Goal: Task Accomplishment & Management: Complete application form

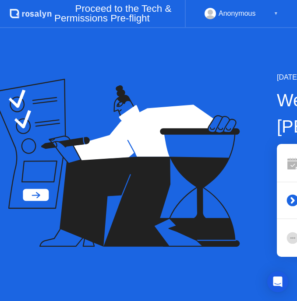
click at [244, 271] on div "[DATE] Welcome to [PERSON_NAME] Exam System Check Tech & Permissions Pre-flight…" at bounding box center [148, 164] width 297 height 273
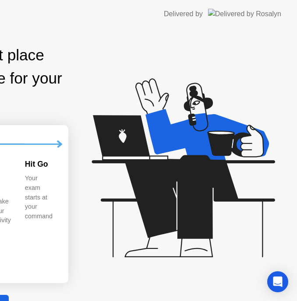
click at [242, 118] on icon at bounding box center [181, 172] width 226 height 224
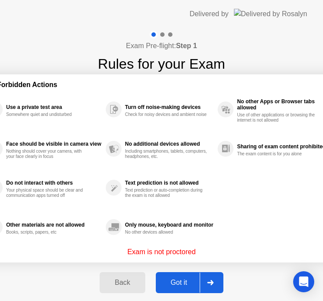
click at [181, 281] on div "Got it" at bounding box center [178, 283] width 41 height 8
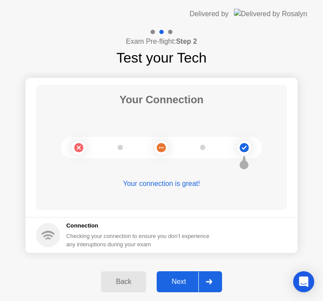
click at [192, 278] on div "Next" at bounding box center [178, 282] width 39 height 8
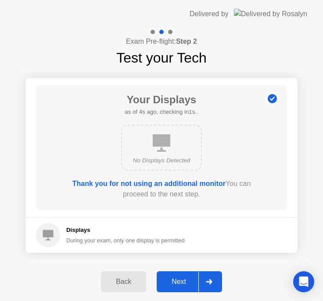
click at [192, 278] on div "Next" at bounding box center [178, 282] width 39 height 8
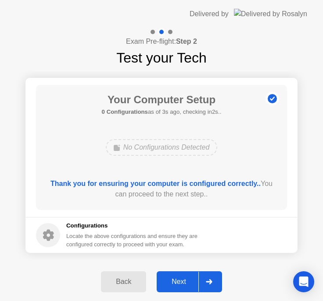
click at [169, 278] on div "Next" at bounding box center [178, 282] width 39 height 8
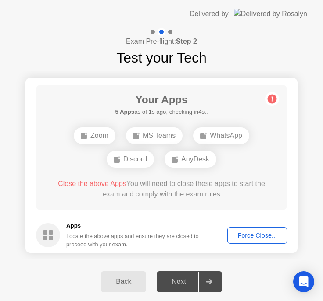
click at [68, 167] on div "Zoom MS Teams WhatsApp Discord AnyDesk" at bounding box center [161, 147] width 201 height 47
drag, startPoint x: 64, startPoint y: 171, endPoint x: 12, endPoint y: 206, distance: 62.8
click at [64, 171] on div "Zoom MS Teams WhatsApp Discord" at bounding box center [161, 147] width 201 height 47
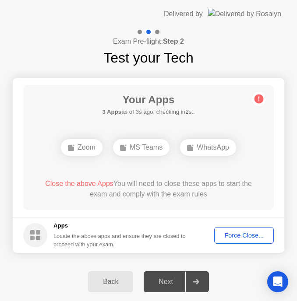
click at [245, 238] on div "Force Close..." at bounding box center [243, 235] width 53 height 7
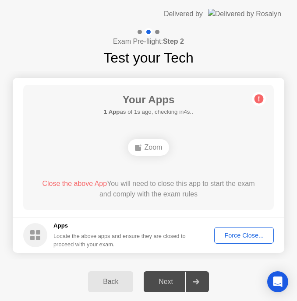
click at [245, 107] on div "Your Apps 1 App as of 1s ago, checking in4s.. Zoom Close the above App You will…" at bounding box center [148, 147] width 251 height 125
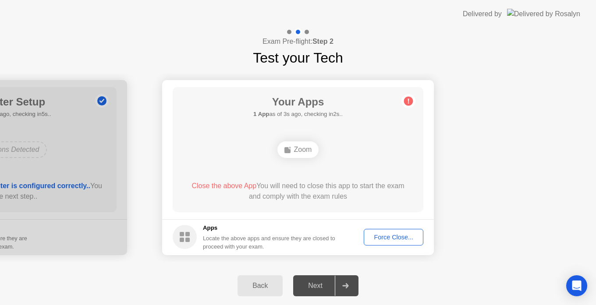
click at [400, 236] on div "Force Close..." at bounding box center [393, 237] width 53 height 7
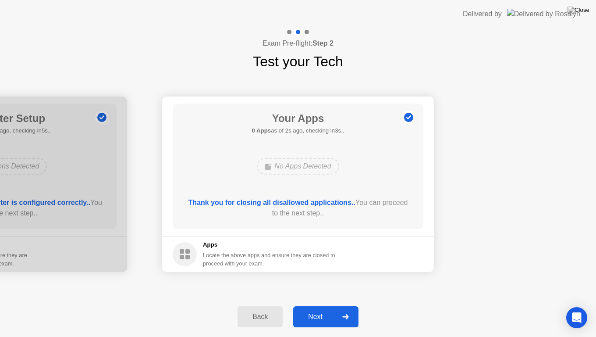
click at [313, 305] on div "Next" at bounding box center [315, 316] width 39 height 8
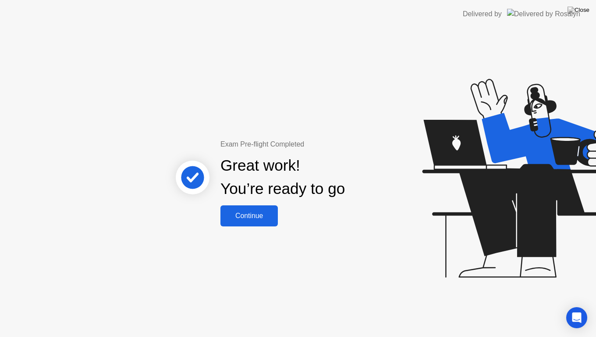
click at [261, 216] on div "Continue" at bounding box center [249, 216] width 52 height 8
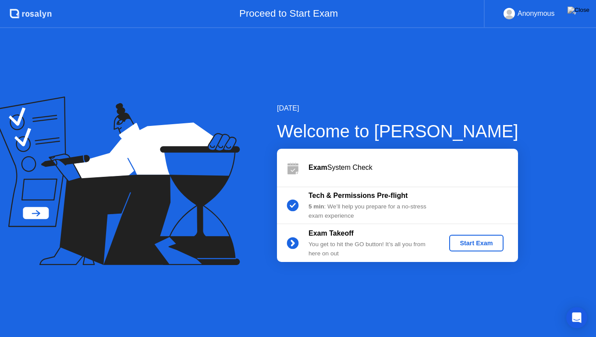
click at [466, 239] on div "Start Exam" at bounding box center [476, 242] width 47 height 7
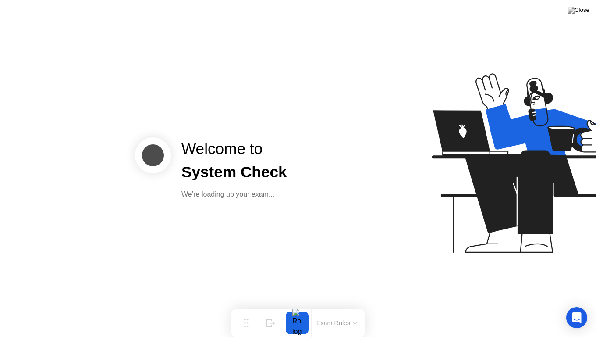
click at [341, 305] on button "Exam Rules" at bounding box center [337, 323] width 46 height 8
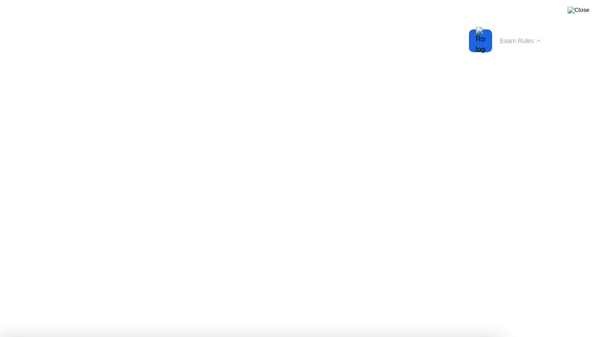
click at [584, 12] on img at bounding box center [578, 10] width 22 height 7
click at [525, 49] on div "Exam Rules" at bounding box center [520, 41] width 51 height 28
click at [535, 46] on div "Exam Rules" at bounding box center [520, 41] width 51 height 28
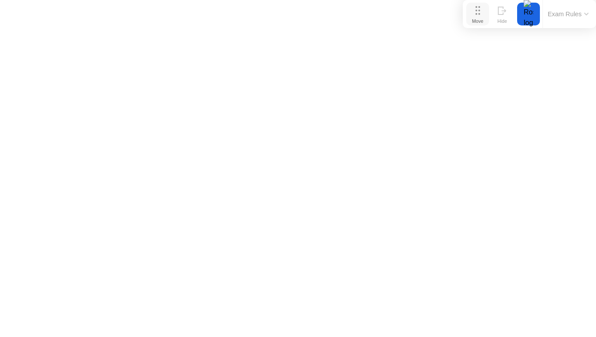
drag, startPoint x: 242, startPoint y: 320, endPoint x: 485, endPoint y: 3, distance: 399.2
click at [485, 3] on button "Move" at bounding box center [477, 14] width 23 height 23
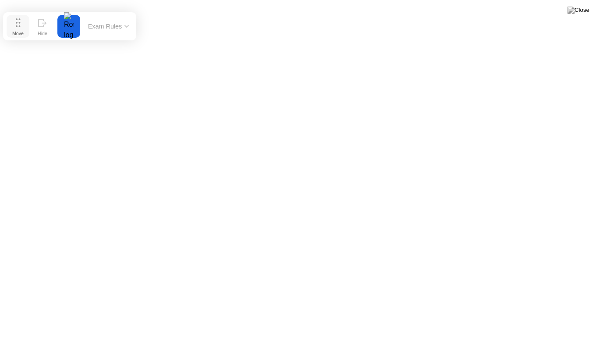
drag, startPoint x: 476, startPoint y: 14, endPoint x: 17, endPoint y: 26, distance: 459.8
click at [17, 26] on circle at bounding box center [17, 26] width 2 height 2
click at [581, 13] on img at bounding box center [578, 10] width 22 height 7
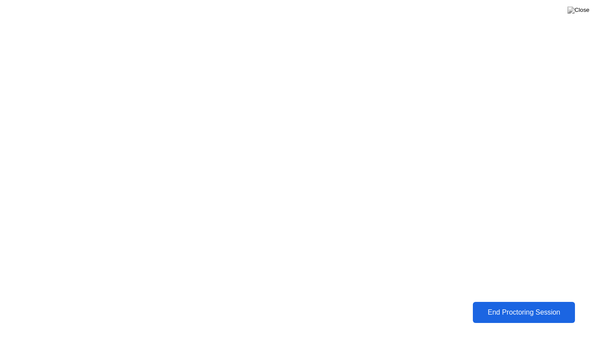
click at [476, 305] on div "End Proctoring Session" at bounding box center [523, 312] width 97 height 8
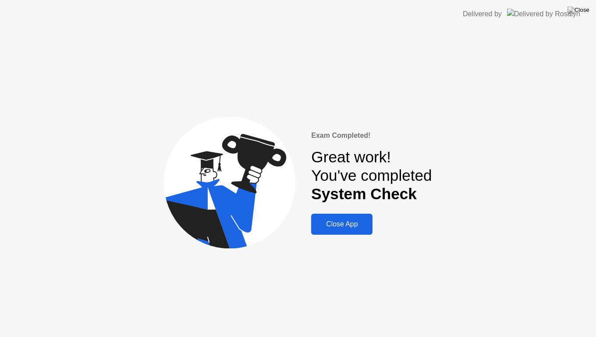
click at [359, 220] on div "Close App" at bounding box center [342, 224] width 56 height 8
